Goal: Find contact information: Find contact information

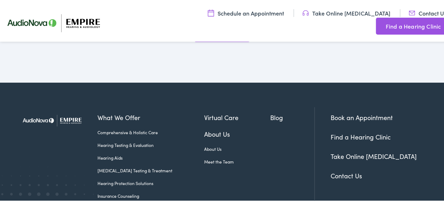
scroll to position [2128, 0]
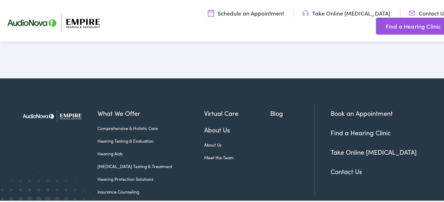
click at [211, 124] on link "About Us" at bounding box center [237, 129] width 66 height 10
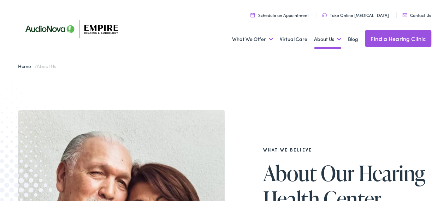
click at [414, 13] on link "Contact Us" at bounding box center [416, 14] width 29 height 6
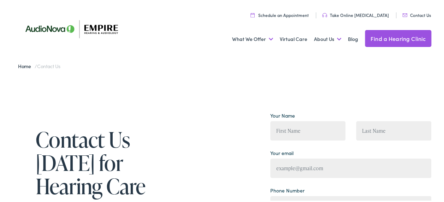
click at [47, 28] on img at bounding box center [76, 27] width 117 height 41
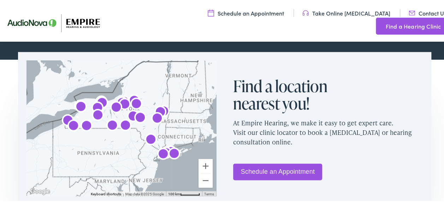
scroll to position [438, 0]
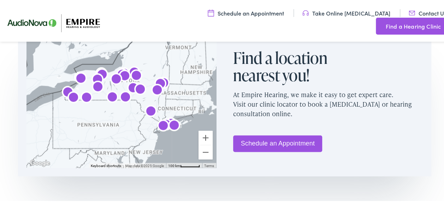
click at [124, 94] on img "AudioNova" at bounding box center [125, 96] width 17 height 17
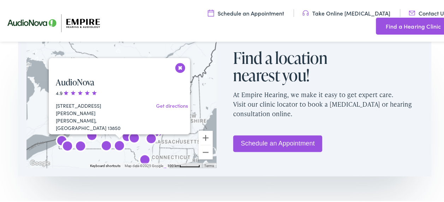
click at [170, 104] on link "Get directions" at bounding box center [172, 104] width 32 height 7
